Goal: Find specific page/section: Find specific page/section

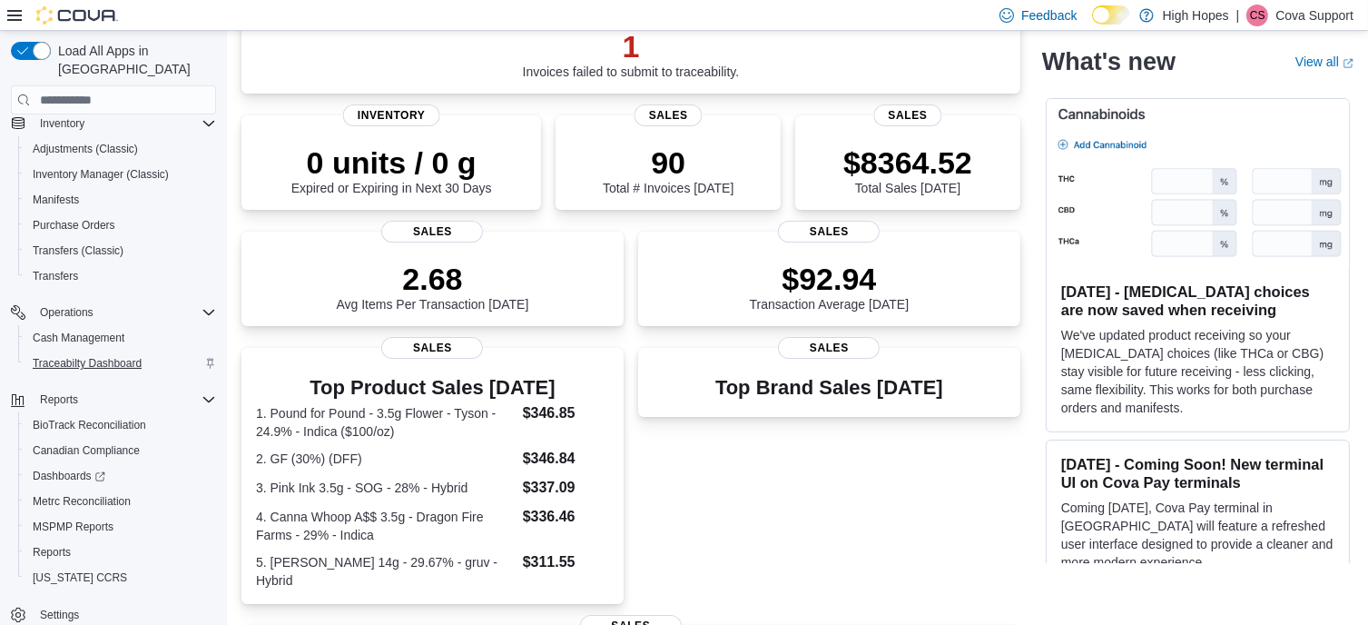
scroll to position [182, 0]
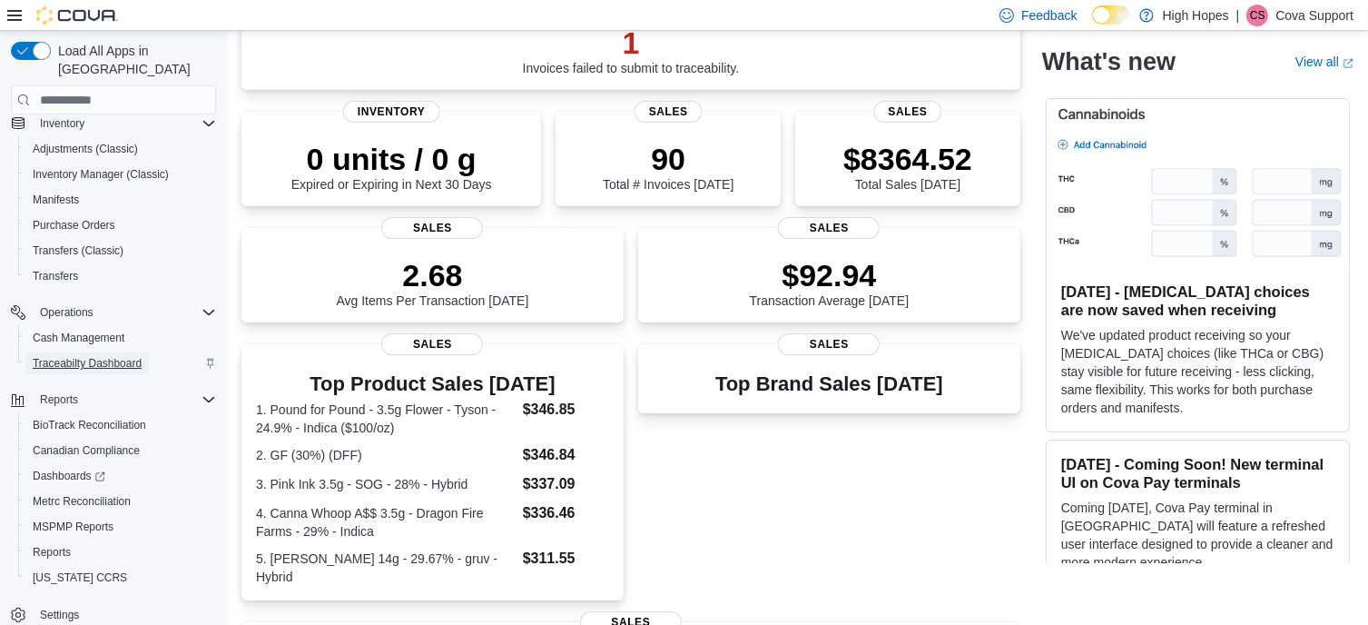
click at [63, 356] on span "Traceabilty Dashboard" at bounding box center [87, 363] width 109 height 15
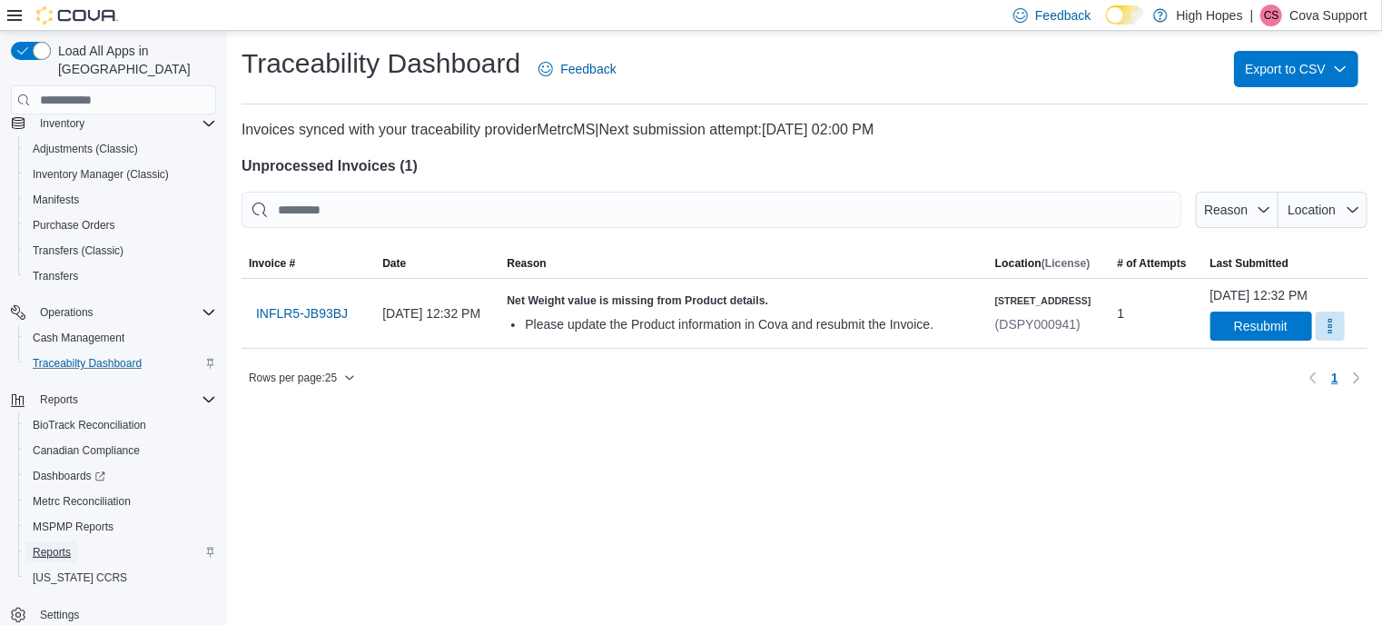
click at [51, 541] on span "Reports" at bounding box center [52, 552] width 38 height 22
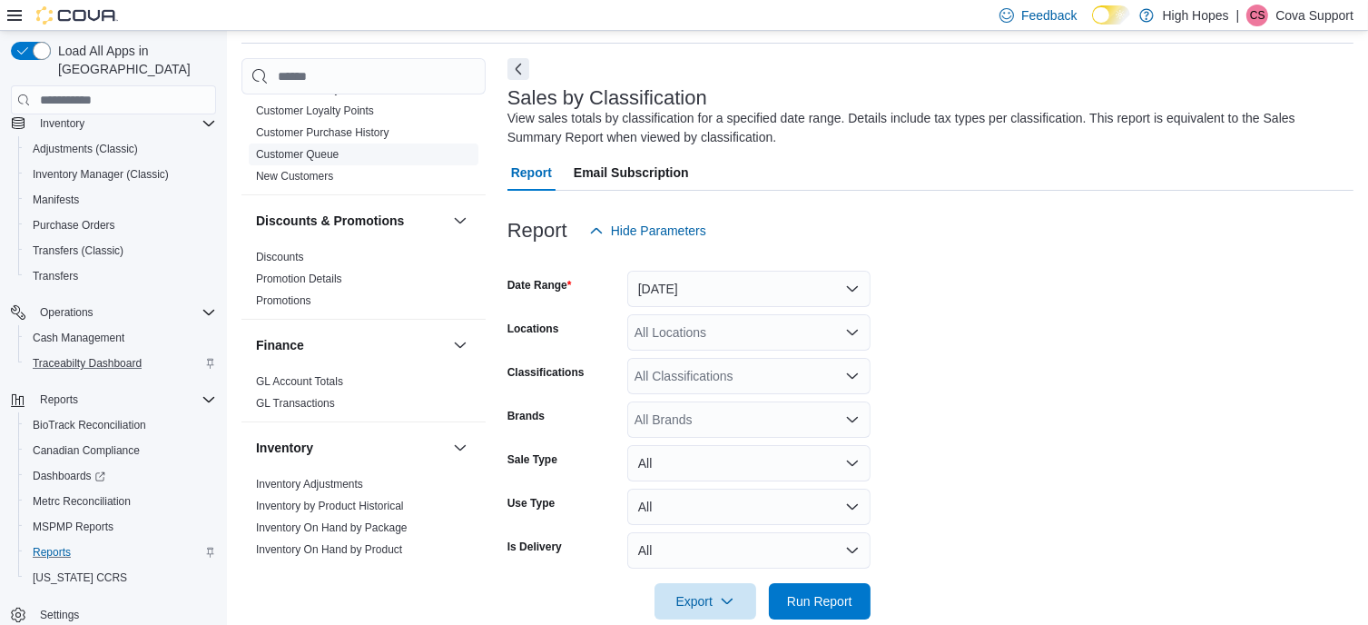
scroll to position [249, 0]
click at [102, 494] on span "Metrc Reconciliation" at bounding box center [82, 501] width 98 height 15
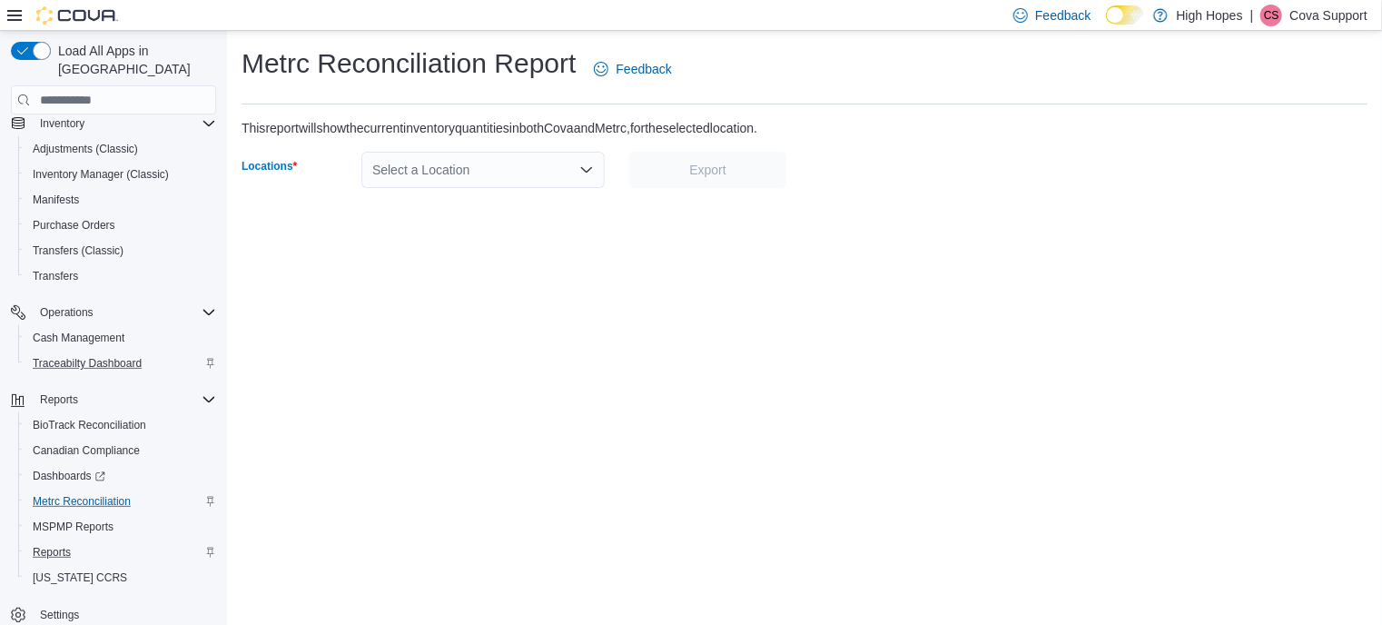
click at [563, 164] on div "Select a Location" at bounding box center [482, 170] width 243 height 36
click at [1309, 17] on p "Cova Support" at bounding box center [1328, 16] width 78 height 22
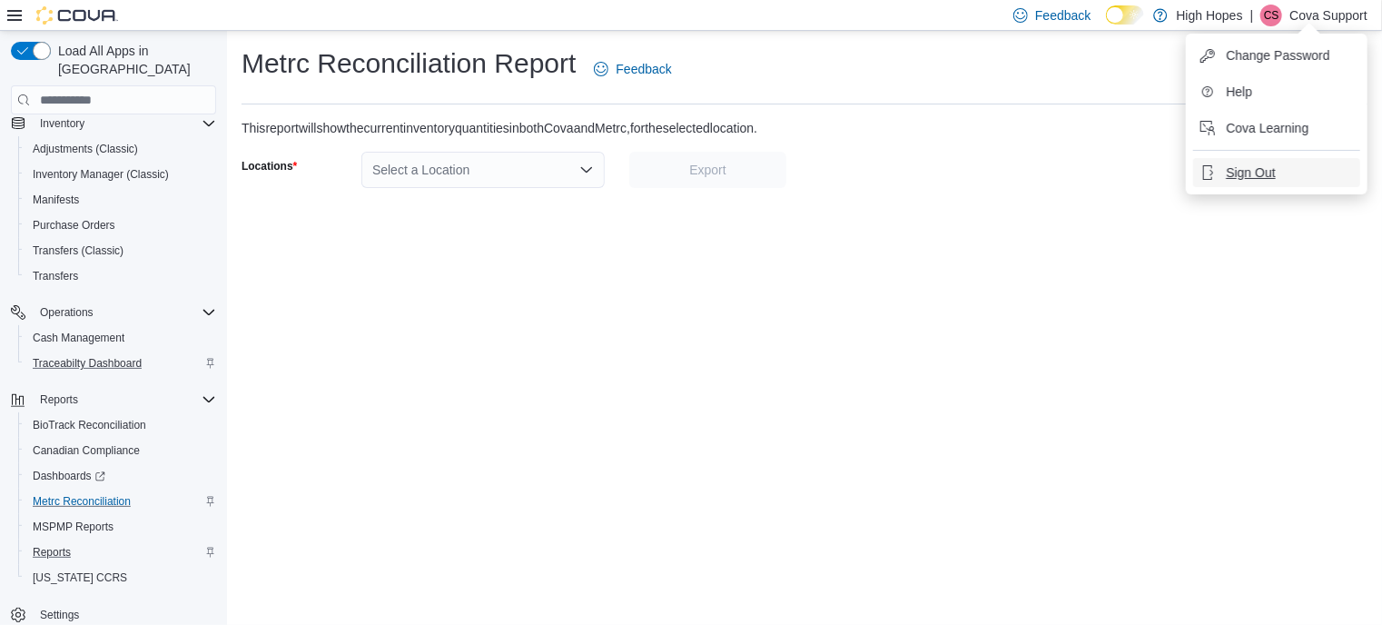
click at [1244, 178] on span "Sign Out" at bounding box center [1250, 172] width 49 height 18
